Goal: Use online tool/utility: Use online tool/utility

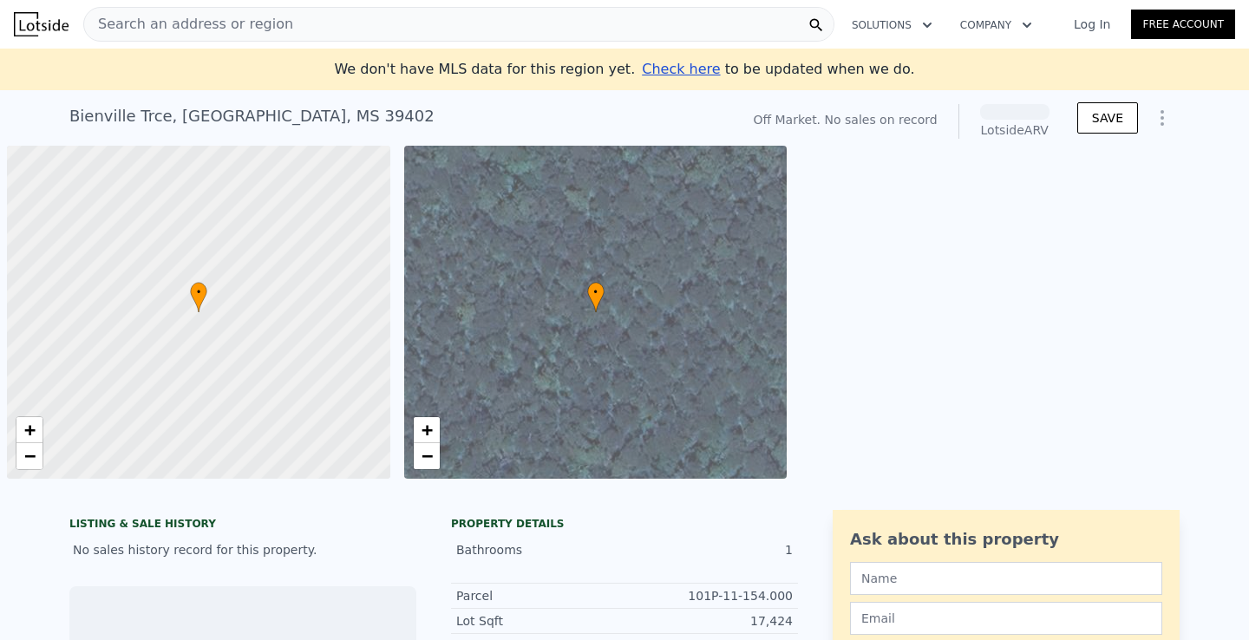
scroll to position [0, 7]
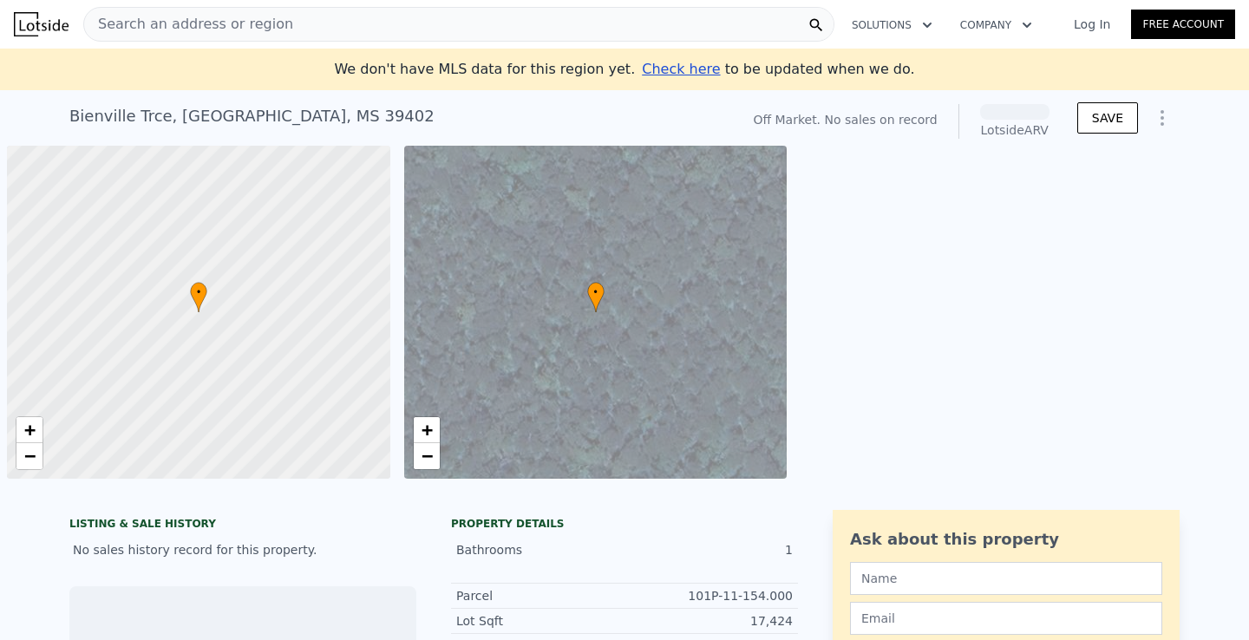
scroll to position [0, 7]
